Goal: Navigation & Orientation: Find specific page/section

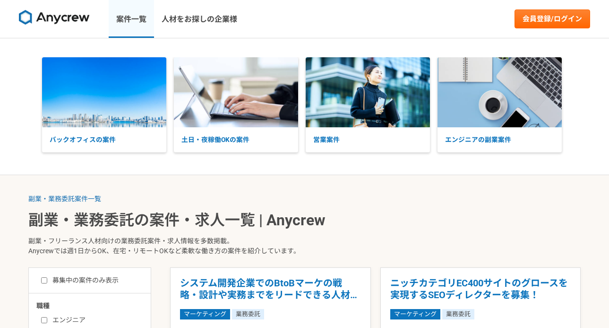
click at [133, 12] on link "案件一覧" at bounding box center [131, 19] width 45 height 38
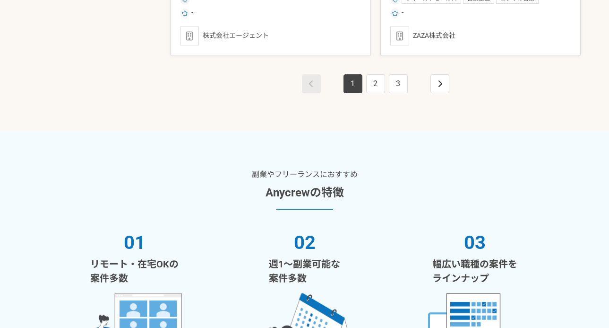
scroll to position [1842, 0]
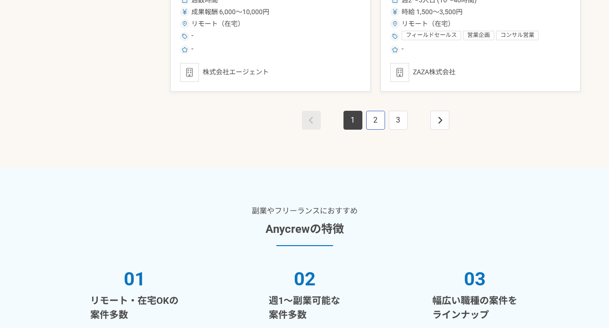
click at [369, 120] on link "2" at bounding box center [375, 120] width 19 height 19
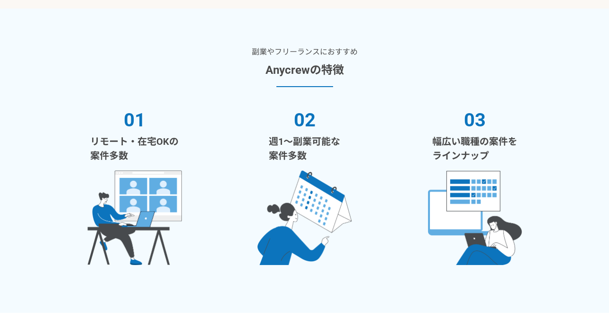
scroll to position [1899, 0]
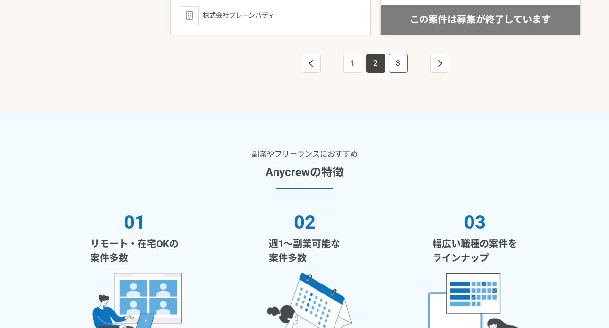
click at [402, 54] on link "3" at bounding box center [398, 63] width 19 height 19
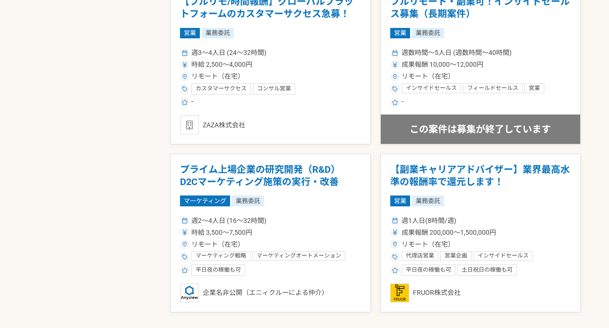
scroll to position [1746, 0]
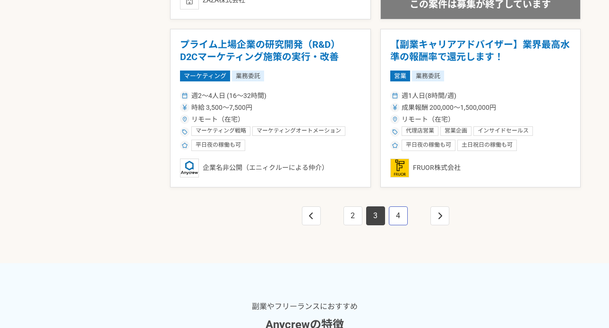
click at [395, 209] on link "4" at bounding box center [398, 215] width 19 height 19
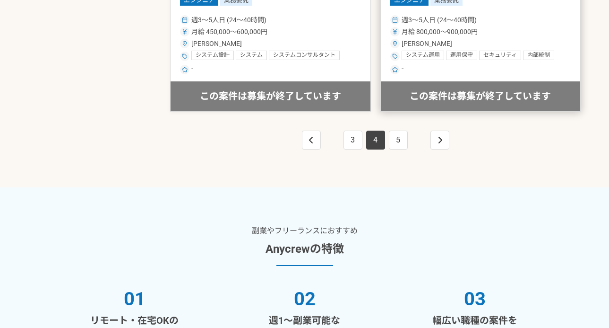
scroll to position [1832, 0]
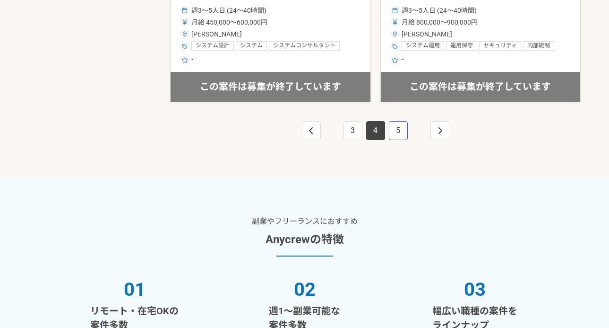
click at [391, 131] on link "5" at bounding box center [398, 130] width 19 height 19
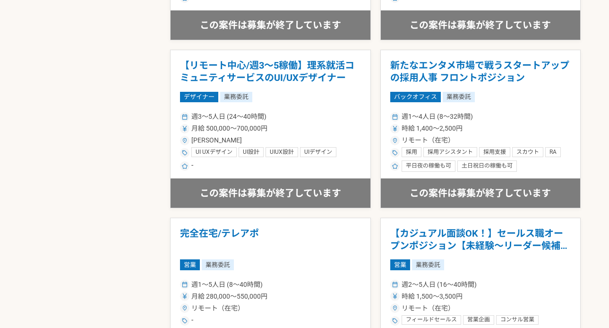
scroll to position [1734, 0]
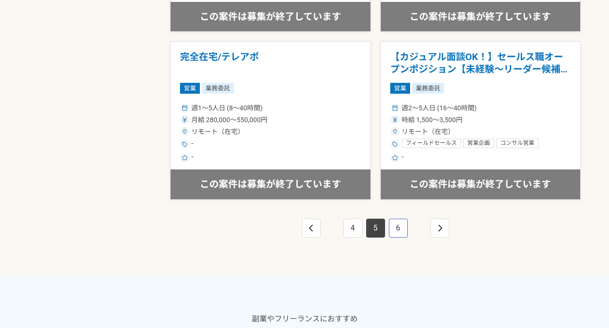
click at [397, 228] on link "6" at bounding box center [398, 227] width 19 height 19
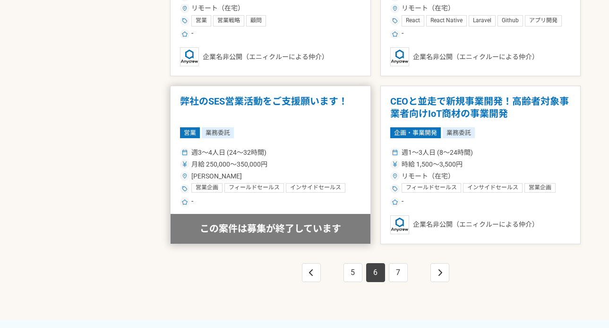
scroll to position [1732, 0]
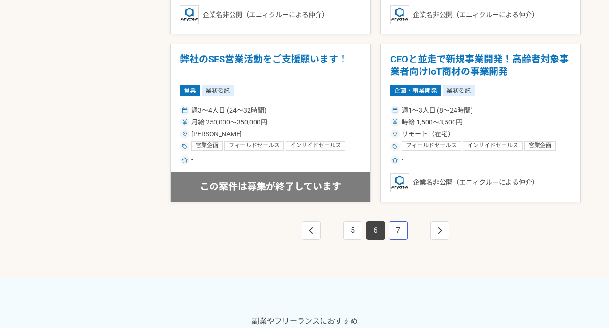
click at [402, 231] on link "7" at bounding box center [398, 230] width 19 height 19
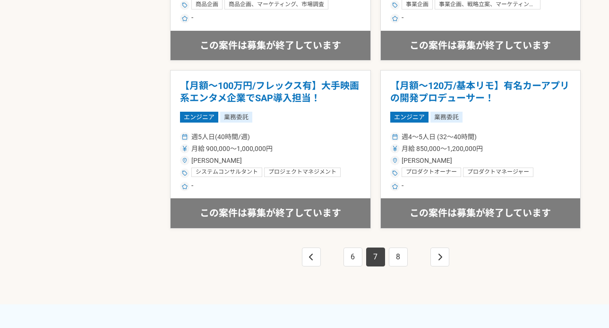
scroll to position [1767, 0]
